Goal: Use online tool/utility: Utilize a website feature to perform a specific function

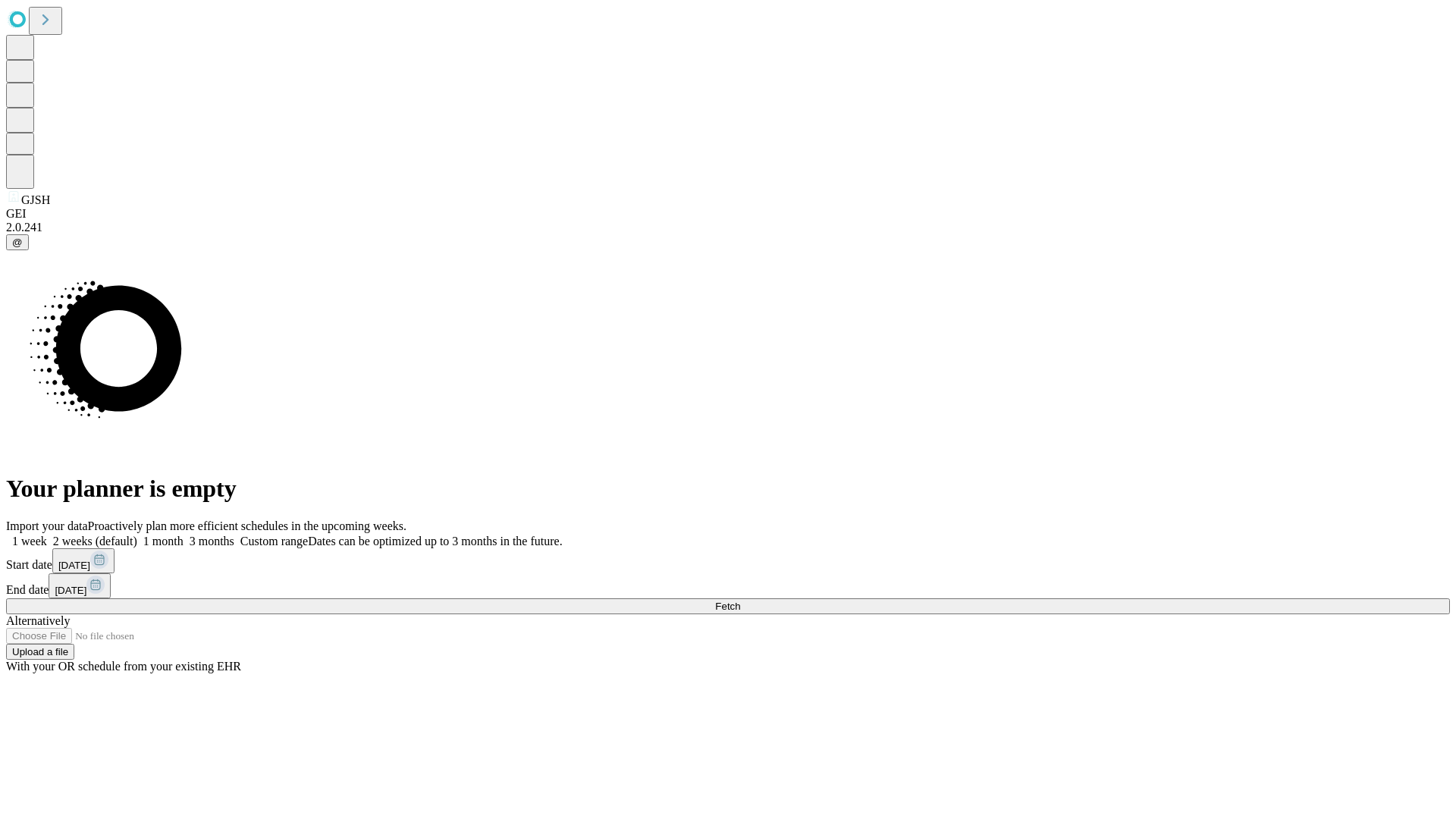
click at [740, 601] on span "Fetch" at bounding box center [727, 606] width 25 height 11
